Goal: Find specific page/section: Find specific page/section

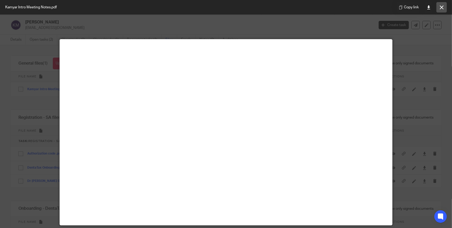
click at [446, 8] on button at bounding box center [442, 7] width 10 height 10
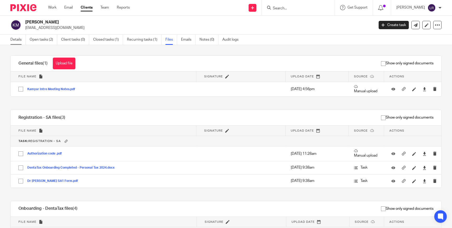
click at [19, 39] on link "Details" at bounding box center [17, 40] width 15 height 10
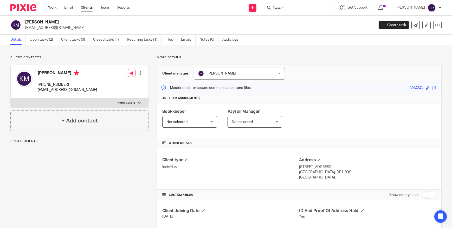
click at [135, 105] on label "More details" at bounding box center [80, 102] width 138 height 9
click at [11, 98] on input "More details" at bounding box center [10, 98] width 0 height 0
checkbox input "true"
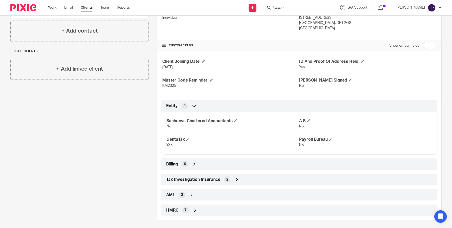
scroll to position [151, 0]
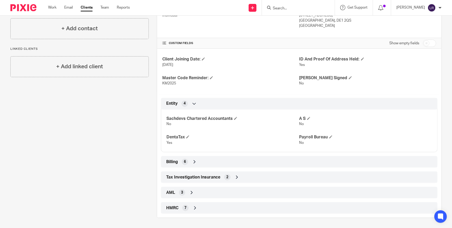
click at [248, 207] on div "HMRC 7" at bounding box center [299, 207] width 269 height 9
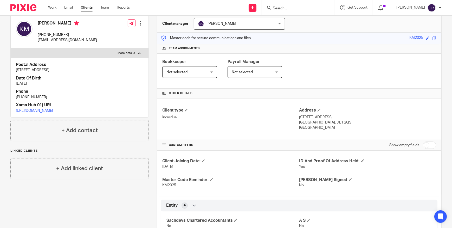
scroll to position [0, 0]
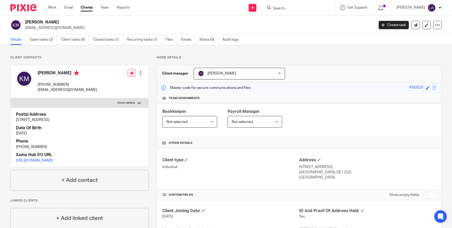
click at [59, 22] on h2 "Kamyar Moradisalimy" at bounding box center [163, 22] width 277 height 5
copy h2 "Moradisalimy"
drag, startPoint x: 66, startPoint y: 84, endPoint x: 43, endPoint y: 85, distance: 22.2
click at [43, 85] on p "+447384597441" at bounding box center [67, 84] width 59 height 5
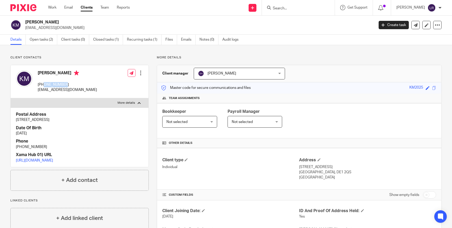
drag, startPoint x: 43, startPoint y: 85, endPoint x: 47, endPoint y: 84, distance: 4.2
copy p "7384597441"
click at [42, 72] on h4 "Kamyar Moradisalimy" at bounding box center [67, 73] width 59 height 7
copy h4 "Kamyar"
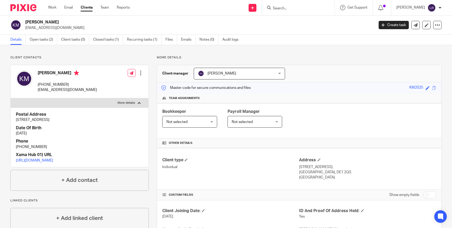
click at [65, 74] on h4 "Kamyar Moradisalimy" at bounding box center [67, 73] width 59 height 7
copy h4 "Moradisalimy"
click at [299, 9] on input "Search" at bounding box center [295, 8] width 47 height 5
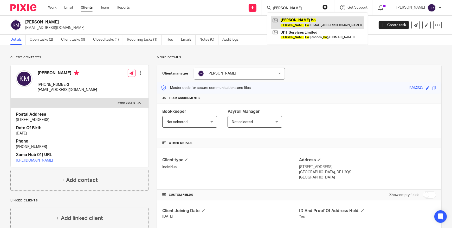
type input "jason ho"
click at [304, 25] on link at bounding box center [317, 22] width 93 height 12
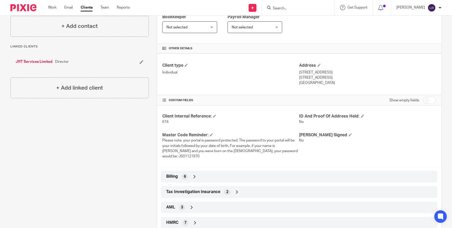
scroll to position [109, 0]
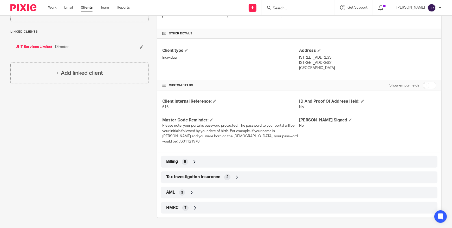
click at [213, 206] on div "HMRC 7" at bounding box center [299, 207] width 269 height 9
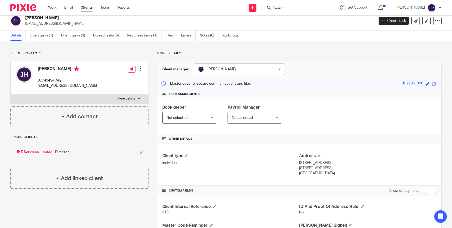
scroll to position [0, 0]
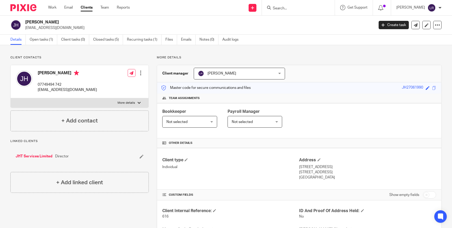
click at [124, 105] on label "More details" at bounding box center [80, 102] width 138 height 9
click at [11, 98] on input "More details" at bounding box center [10, 98] width 0 height 0
checkbox input "true"
